Goal: Task Accomplishment & Management: Use online tool/utility

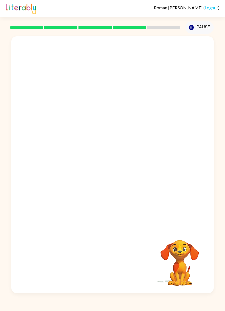
click at [155, 41] on div at bounding box center [112, 132] width 203 height 192
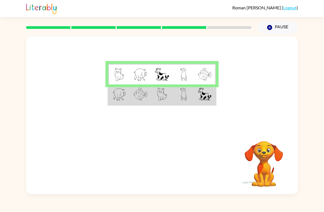
click at [93, 108] on div at bounding box center [162, 82] width 272 height 93
click at [118, 99] on img at bounding box center [119, 94] width 13 height 13
click at [115, 103] on td at bounding box center [118, 94] width 21 height 21
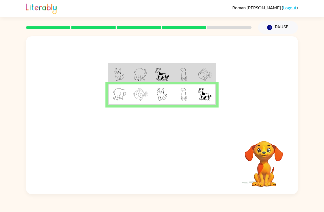
click at [115, 98] on img at bounding box center [119, 94] width 13 height 13
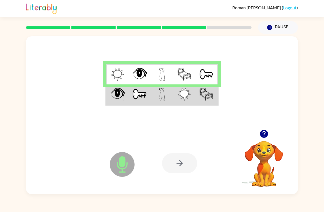
click at [110, 84] on td at bounding box center [117, 74] width 22 height 21
click at [116, 98] on img at bounding box center [118, 94] width 14 height 13
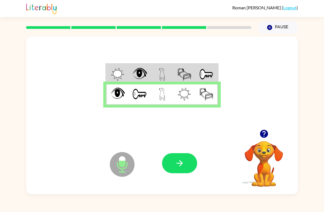
click at [170, 162] on button "button" at bounding box center [179, 163] width 35 height 20
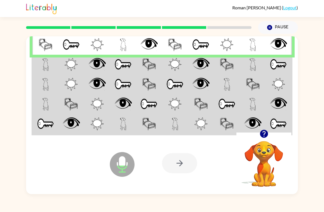
click at [225, 76] on td at bounding box center [253, 84] width 26 height 20
click at [225, 65] on img at bounding box center [278, 64] width 17 height 13
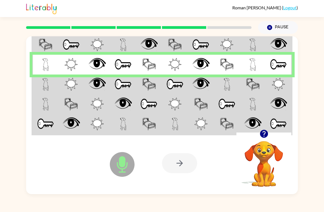
click at [193, 76] on td at bounding box center [201, 84] width 26 height 20
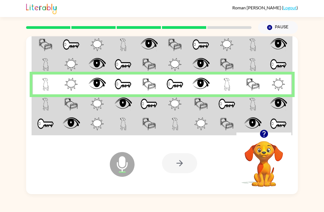
click at [46, 96] on td at bounding box center [45, 104] width 26 height 20
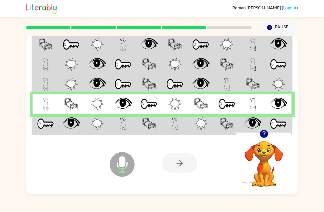
click at [41, 83] on td at bounding box center [45, 84] width 26 height 20
click at [43, 80] on img at bounding box center [46, 84] width 6 height 13
click at [73, 75] on td at bounding box center [71, 84] width 26 height 20
click at [87, 83] on td at bounding box center [97, 84] width 26 height 20
click at [95, 91] on img at bounding box center [96, 84] width 17 height 13
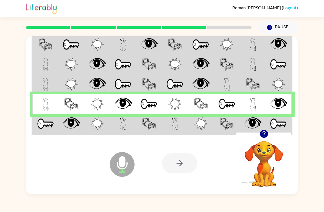
click at [68, 81] on img at bounding box center [71, 84] width 13 height 13
click at [200, 91] on img at bounding box center [200, 84] width 17 height 13
click at [164, 122] on td at bounding box center [175, 124] width 26 height 21
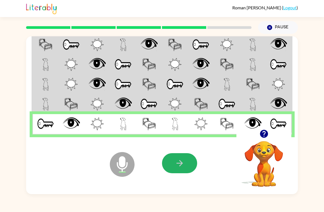
click at [172, 157] on button "button" at bounding box center [179, 163] width 35 height 20
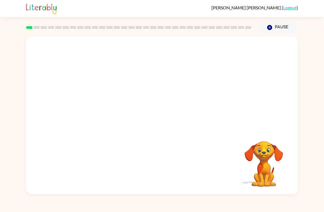
click at [293, 10] on link "Logout" at bounding box center [289, 7] width 13 height 5
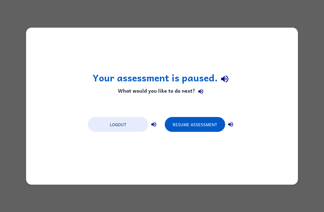
click at [119, 127] on button "Logout" at bounding box center [118, 124] width 60 height 15
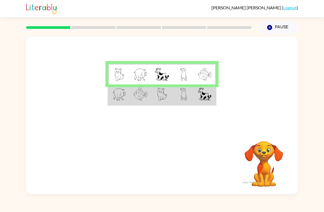
click at [135, 96] on img at bounding box center [140, 94] width 14 height 13
click at [116, 94] on img at bounding box center [119, 94] width 13 height 13
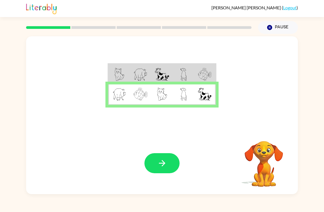
click at [161, 168] on button "button" at bounding box center [161, 163] width 35 height 20
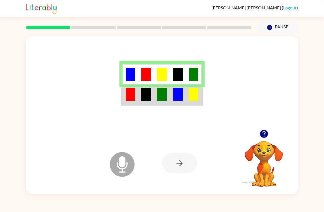
click at [184, 155] on div at bounding box center [179, 163] width 35 height 20
click at [186, 94] on td at bounding box center [194, 94] width 16 height 21
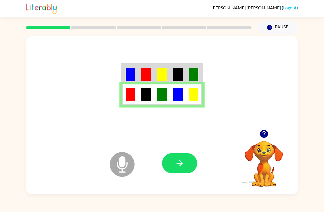
click at [180, 169] on button "button" at bounding box center [179, 163] width 35 height 20
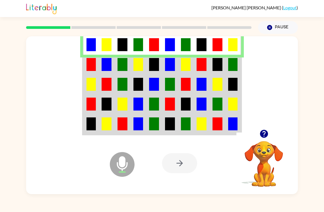
click at [106, 65] on img at bounding box center [107, 64] width 10 height 13
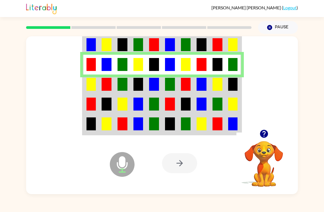
click at [101, 89] on td at bounding box center [107, 84] width 16 height 20
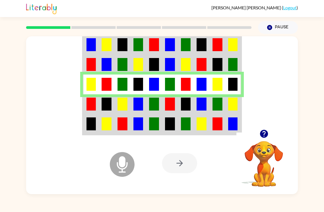
click at [102, 100] on img at bounding box center [107, 104] width 10 height 13
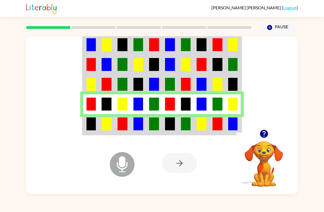
click at [107, 126] on img at bounding box center [107, 123] width 10 height 13
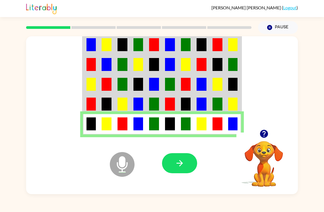
click at [183, 164] on icon "button" at bounding box center [180, 163] width 10 height 10
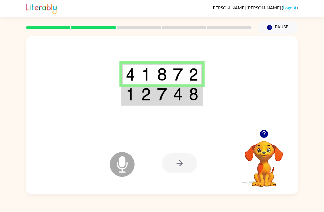
click at [163, 95] on img at bounding box center [162, 94] width 10 height 13
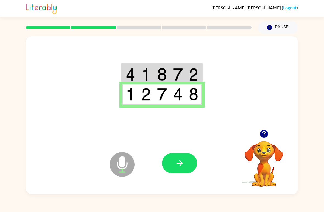
click at [188, 162] on button "button" at bounding box center [179, 163] width 35 height 20
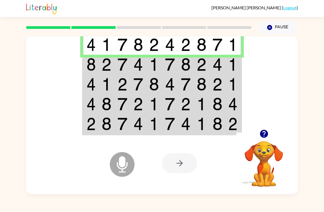
click at [118, 70] on img at bounding box center [123, 64] width 10 height 13
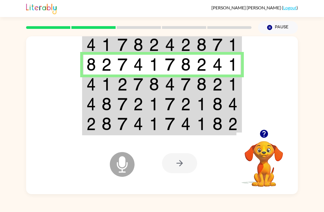
click at [102, 87] on img at bounding box center [107, 84] width 10 height 13
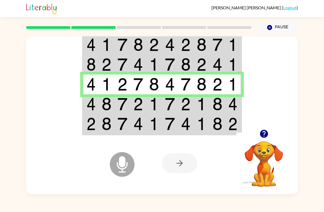
click at [145, 108] on td at bounding box center [138, 104] width 16 height 20
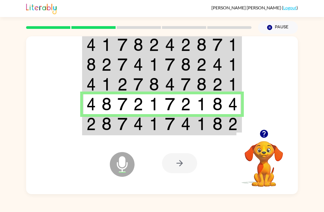
click at [107, 130] on img at bounding box center [107, 123] width 10 height 13
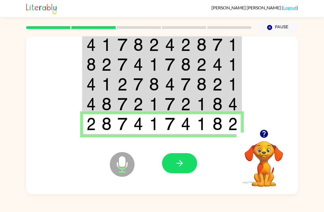
click at [190, 167] on button "button" at bounding box center [179, 163] width 35 height 20
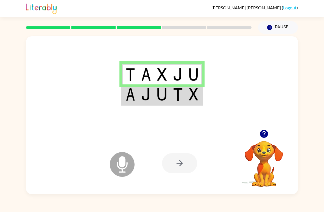
click at [184, 93] on td at bounding box center [178, 94] width 16 height 21
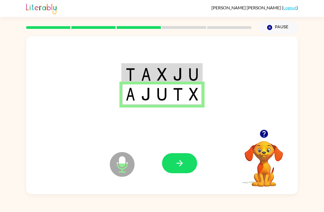
click at [181, 165] on icon "button" at bounding box center [179, 163] width 6 height 6
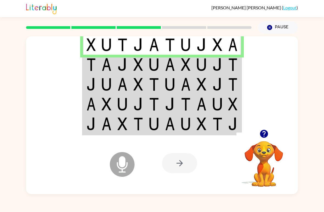
click at [105, 65] on img at bounding box center [107, 64] width 10 height 13
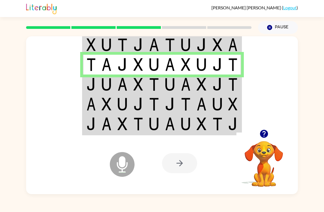
click at [108, 88] on img at bounding box center [107, 84] width 10 height 13
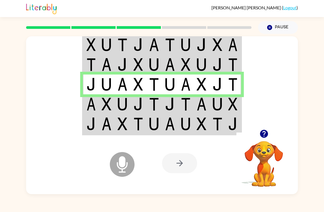
click at [136, 101] on img at bounding box center [138, 104] width 10 height 13
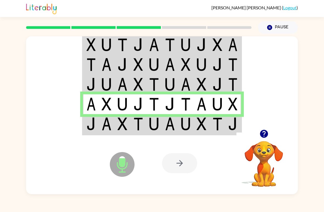
click at [212, 125] on td at bounding box center [218, 124] width 16 height 21
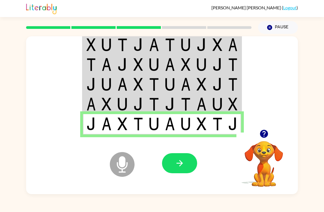
click at [179, 162] on icon "button" at bounding box center [180, 163] width 10 height 10
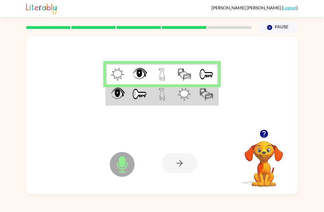
click at [151, 94] on td at bounding box center [140, 94] width 22 height 21
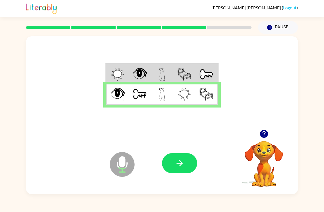
click at [196, 162] on button "button" at bounding box center [179, 163] width 35 height 20
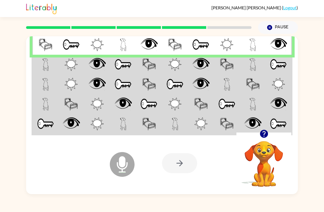
click at [92, 62] on img at bounding box center [96, 64] width 17 height 13
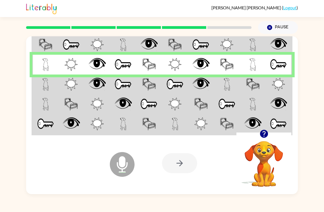
click at [91, 87] on img at bounding box center [96, 84] width 17 height 13
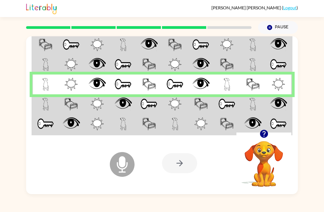
click at [74, 102] on img at bounding box center [71, 104] width 14 height 13
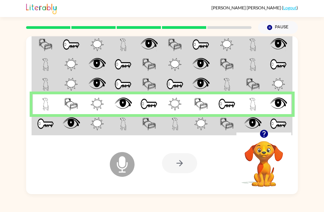
click at [74, 125] on img at bounding box center [71, 123] width 17 height 13
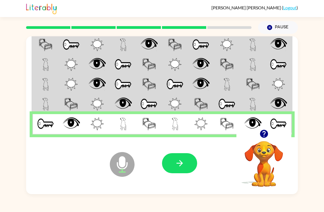
click at [185, 163] on button "button" at bounding box center [179, 163] width 35 height 20
